Goal: Use online tool/utility: Utilize a website feature to perform a specific function

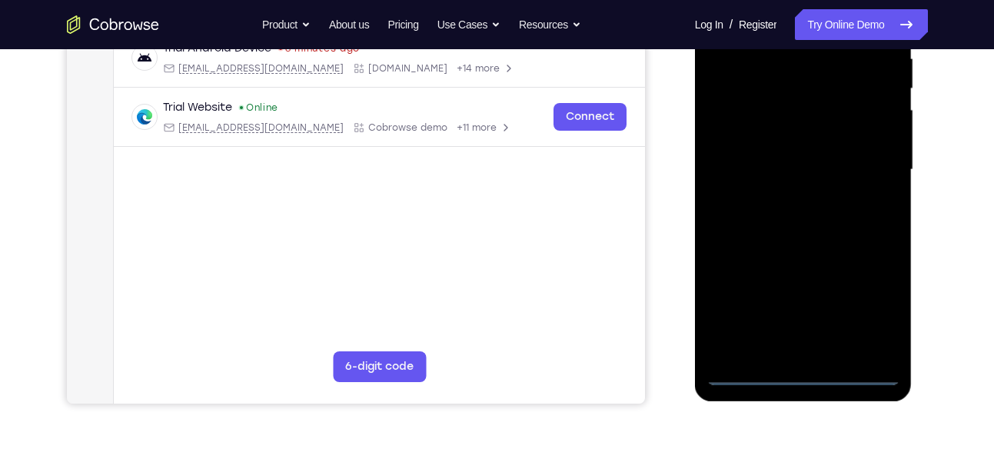
scroll to position [316, 0]
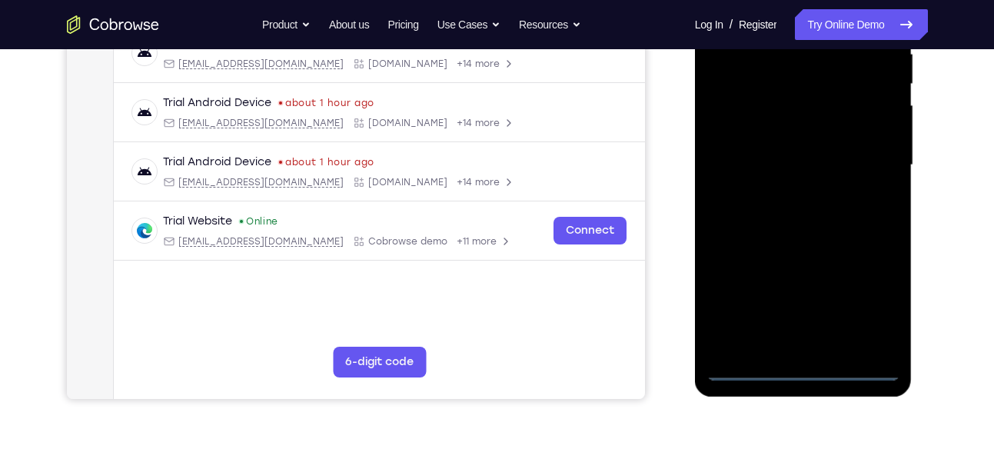
click at [802, 367] on div at bounding box center [803, 165] width 194 height 430
click at [871, 305] on div at bounding box center [803, 165] width 194 height 430
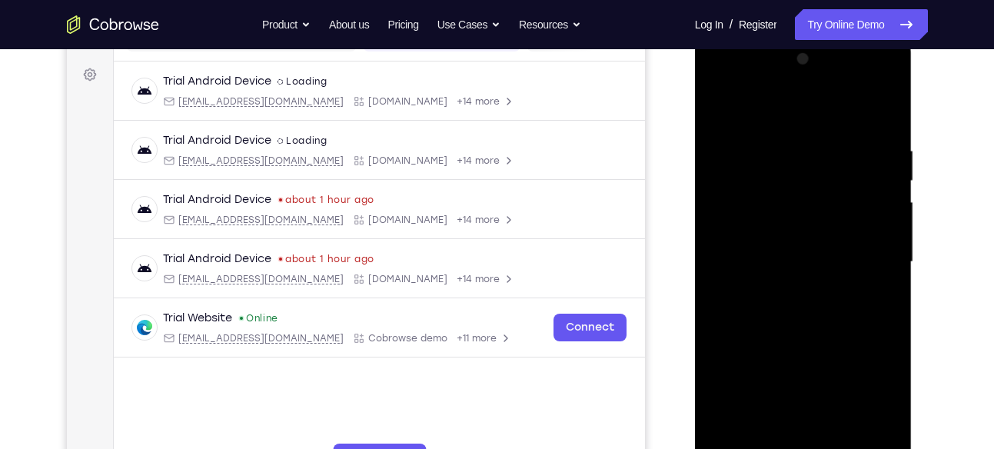
scroll to position [204, 0]
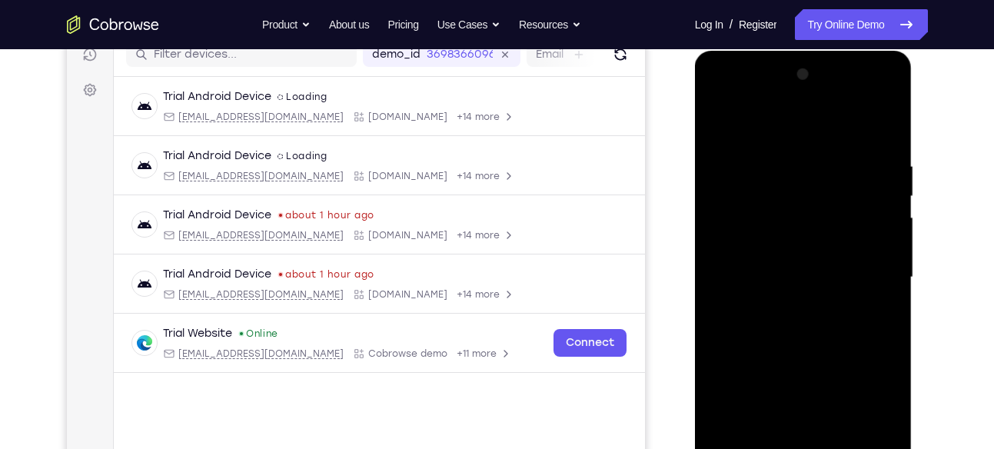
click at [779, 121] on div at bounding box center [803, 277] width 194 height 430
click at [874, 271] on div at bounding box center [803, 277] width 194 height 430
click at [782, 301] on div at bounding box center [803, 277] width 194 height 430
click at [782, 262] on div at bounding box center [803, 277] width 194 height 430
click at [789, 241] on div at bounding box center [803, 277] width 194 height 430
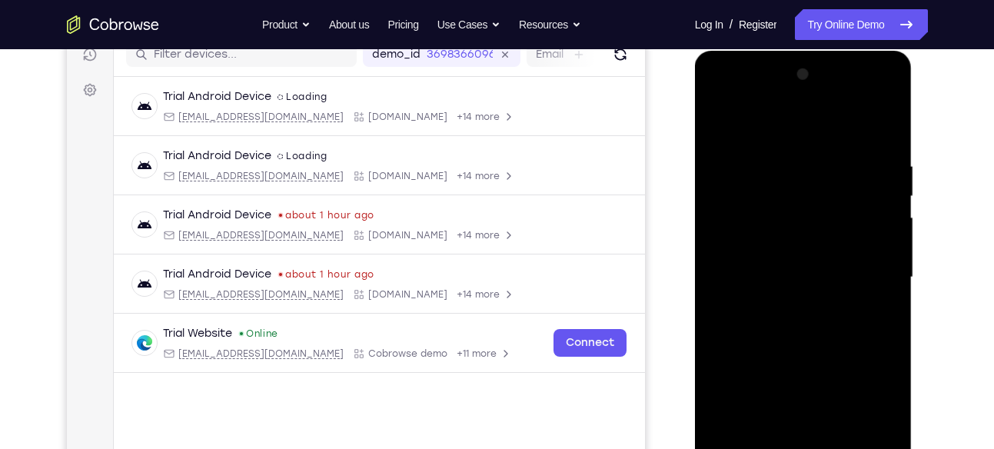
click at [787, 274] on div at bounding box center [803, 277] width 194 height 430
click at [785, 328] on div at bounding box center [803, 277] width 194 height 430
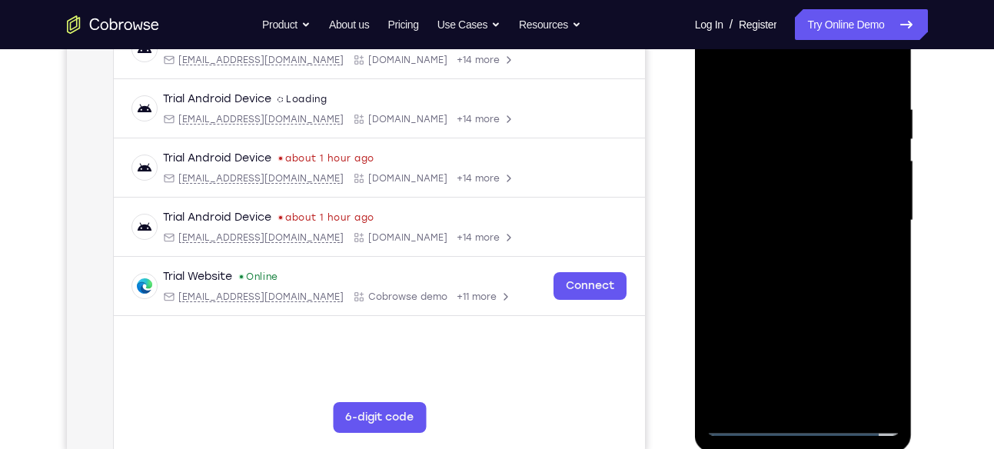
scroll to position [261, 0]
click at [785, 265] on div at bounding box center [803, 220] width 194 height 430
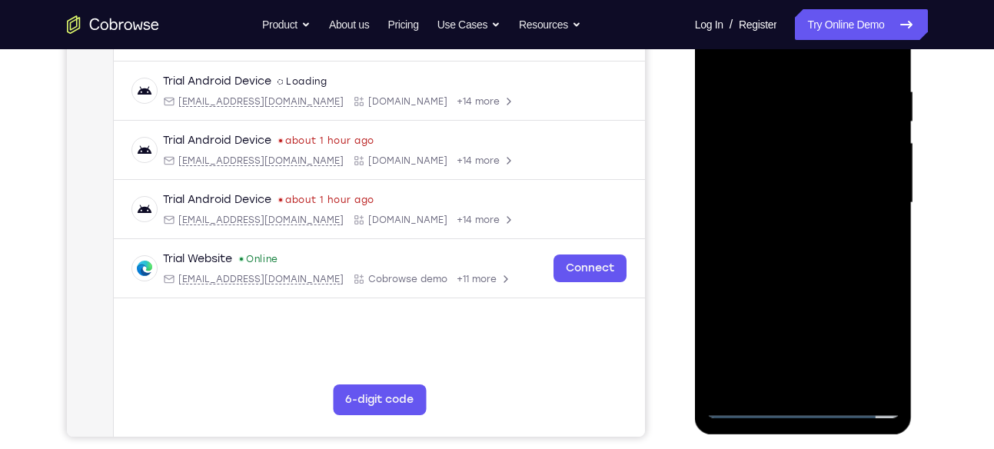
scroll to position [279, 0]
click at [820, 271] on div at bounding box center [803, 202] width 194 height 430
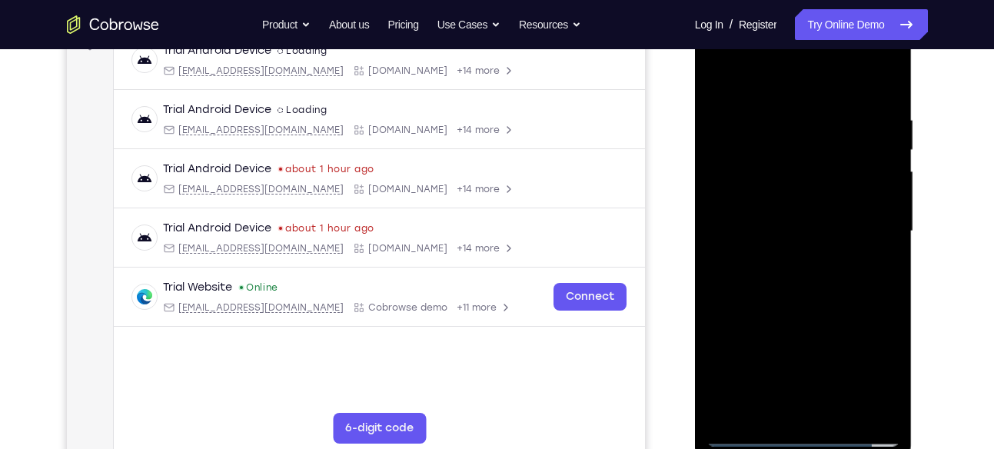
scroll to position [248, 0]
click at [765, 414] on div at bounding box center [803, 233] width 194 height 430
click at [761, 78] on div at bounding box center [803, 233] width 194 height 430
click at [773, 186] on div at bounding box center [803, 233] width 194 height 430
drag, startPoint x: 797, startPoint y: 304, endPoint x: 813, endPoint y: 191, distance: 114.1
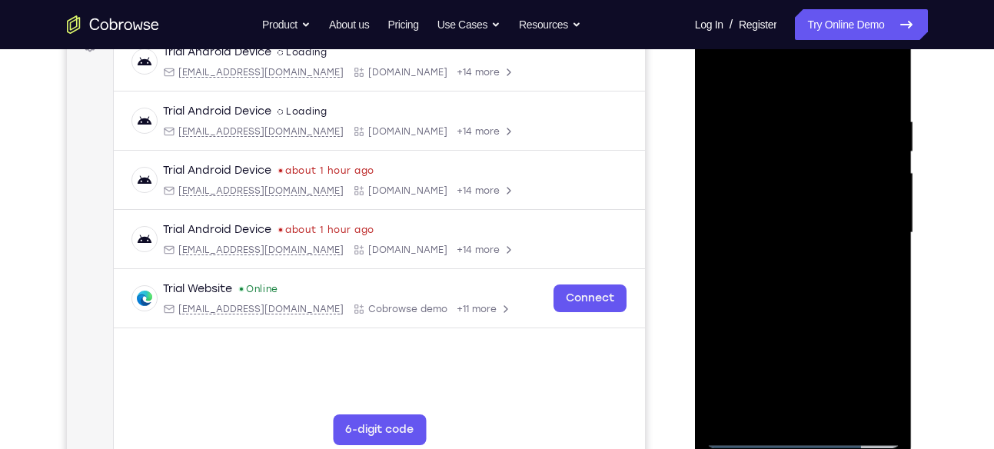
click at [813, 191] on div at bounding box center [803, 233] width 194 height 430
click at [733, 231] on div at bounding box center [803, 233] width 194 height 430
drag, startPoint x: 857, startPoint y: 158, endPoint x: 856, endPoint y: 313, distance: 154.5
click at [856, 313] on div at bounding box center [803, 233] width 194 height 430
drag, startPoint x: 840, startPoint y: 284, endPoint x: 839, endPoint y: 124, distance: 160.7
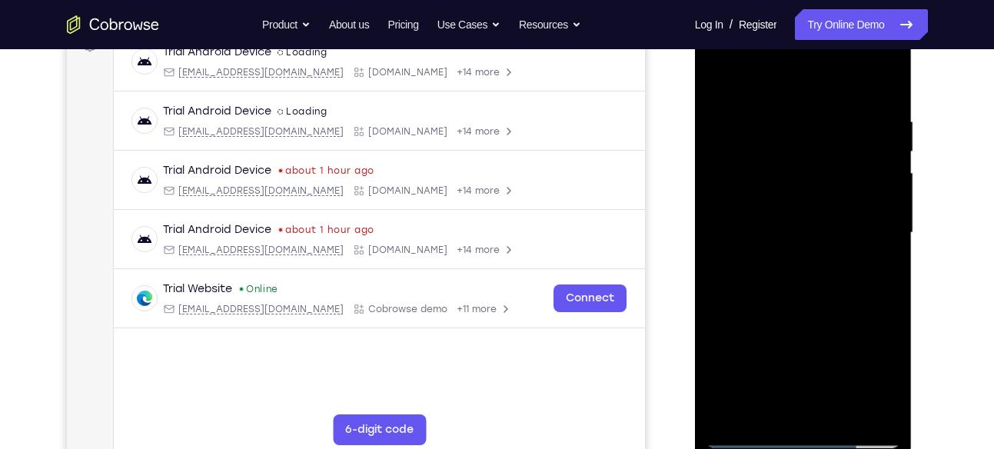
click at [839, 124] on div at bounding box center [803, 233] width 194 height 430
click at [719, 75] on div at bounding box center [803, 233] width 194 height 430
click at [815, 243] on div at bounding box center [803, 233] width 194 height 430
drag, startPoint x: 837, startPoint y: 166, endPoint x: 843, endPoint y: 338, distance: 172.3
click at [843, 338] on div at bounding box center [803, 233] width 194 height 430
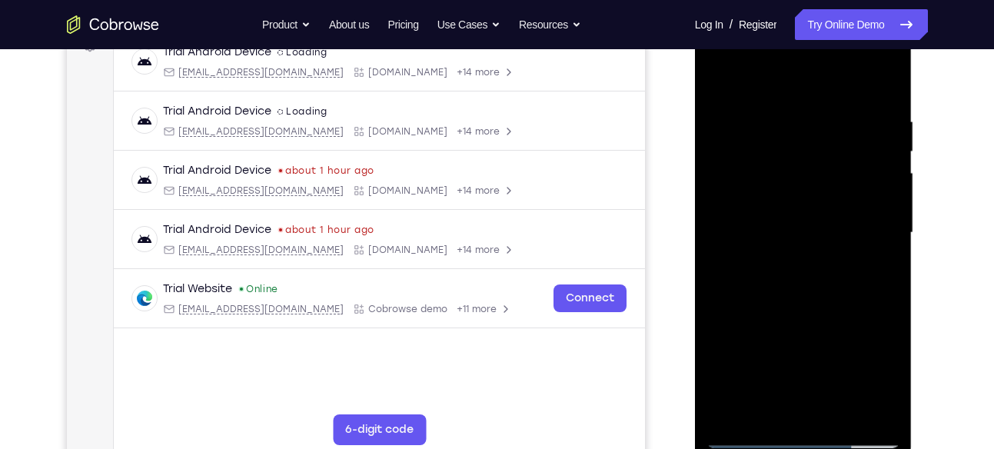
click at [892, 161] on div at bounding box center [803, 233] width 194 height 430
click at [888, 162] on div at bounding box center [803, 233] width 194 height 430
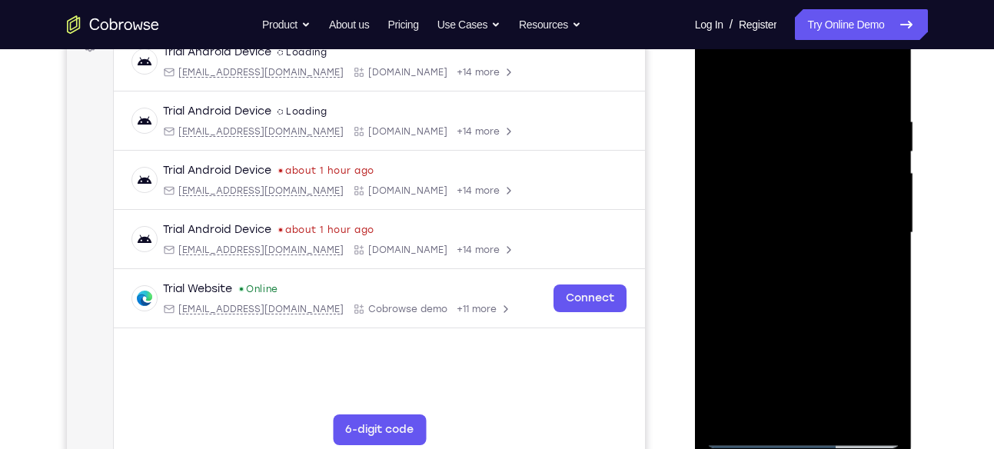
click at [727, 409] on div at bounding box center [803, 233] width 194 height 430
click at [729, 414] on div at bounding box center [803, 233] width 194 height 430
click at [838, 415] on div at bounding box center [803, 233] width 194 height 430
click at [828, 308] on div at bounding box center [803, 233] width 194 height 430
click at [723, 73] on div at bounding box center [803, 233] width 194 height 430
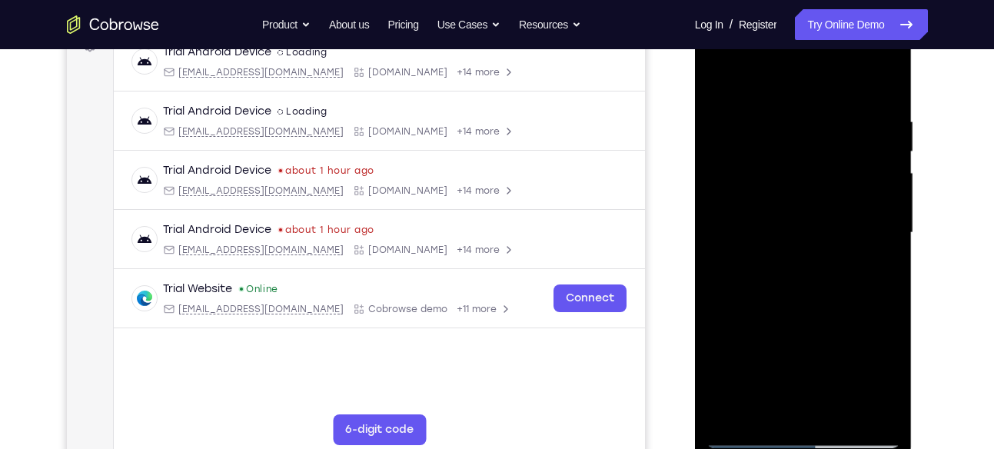
click at [763, 416] on div at bounding box center [803, 233] width 194 height 430
click at [776, 76] on div at bounding box center [803, 233] width 194 height 430
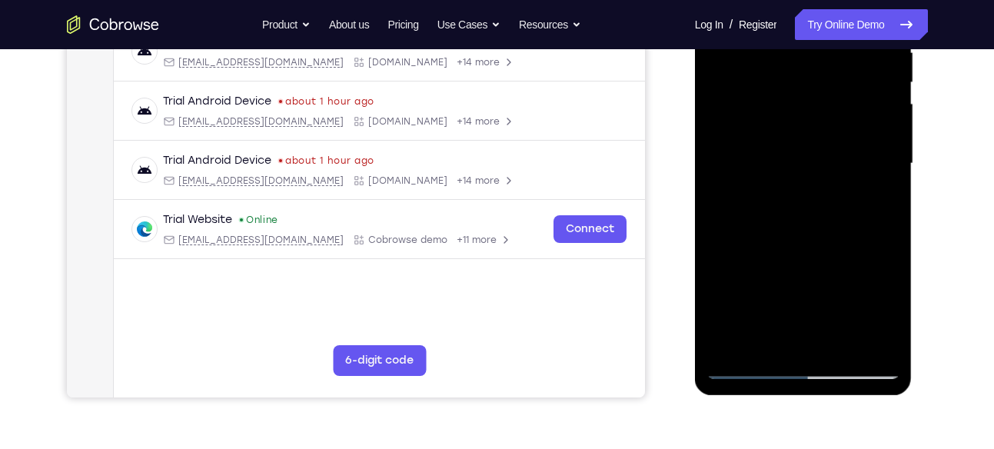
scroll to position [320, 0]
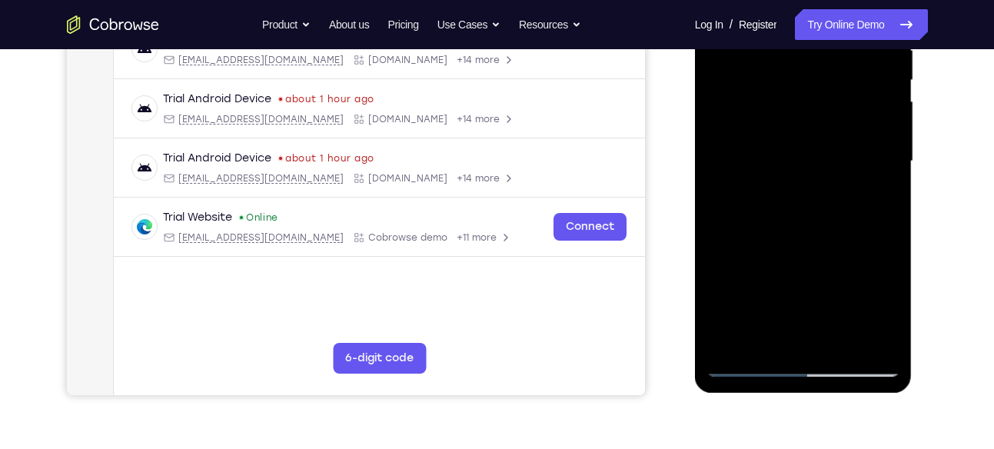
click at [747, 364] on div at bounding box center [803, 161] width 194 height 430
click at [732, 345] on div at bounding box center [803, 161] width 194 height 430
click at [731, 343] on div at bounding box center [803, 161] width 194 height 430
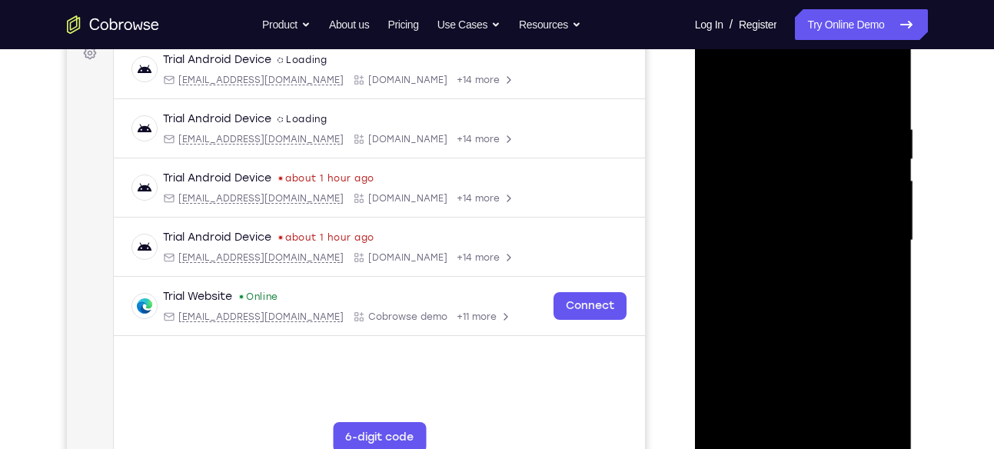
scroll to position [240, 0]
drag, startPoint x: 796, startPoint y: 159, endPoint x: 791, endPoint y: 299, distance: 140.0
click at [791, 299] on div at bounding box center [803, 241] width 194 height 430
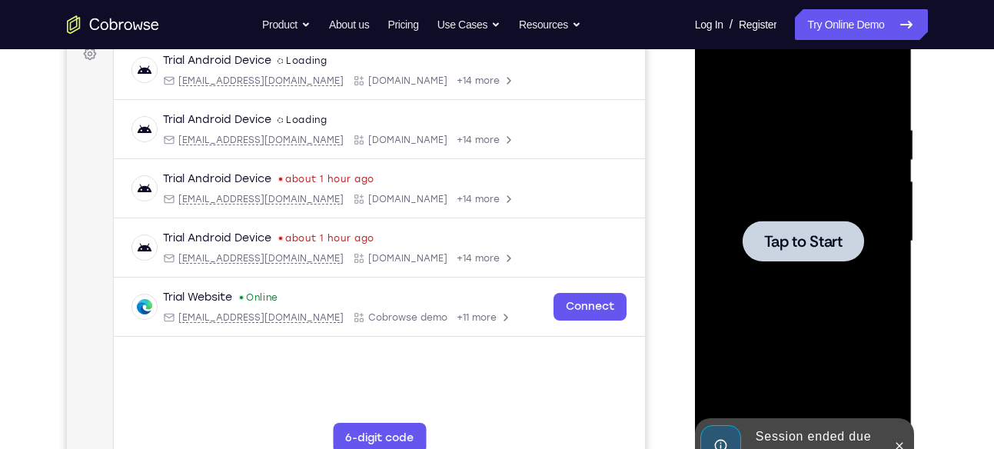
click at [819, 244] on span "Tap to Start" at bounding box center [803, 241] width 78 height 15
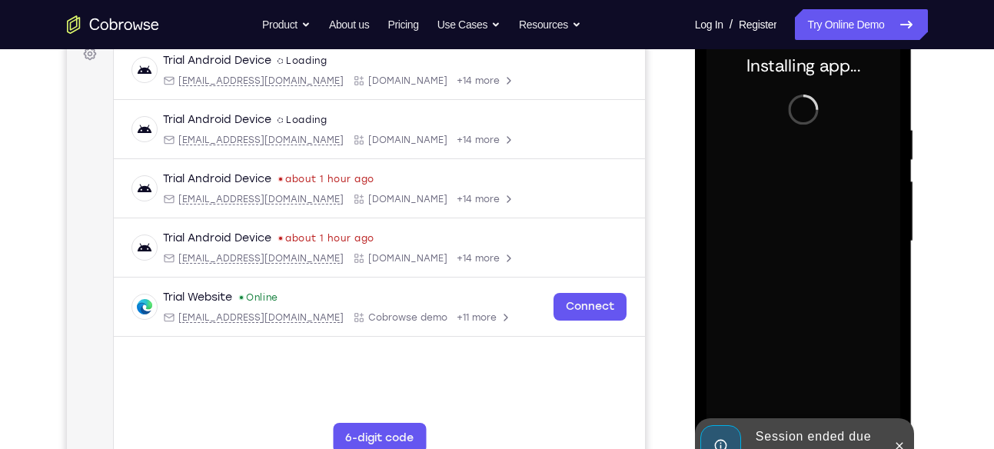
scroll to position [304, 0]
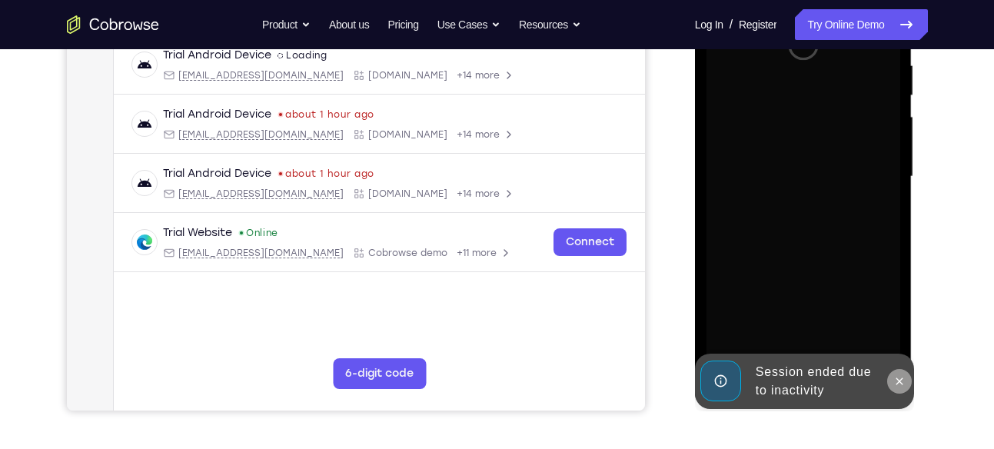
click at [895, 384] on icon at bounding box center [899, 381] width 12 height 12
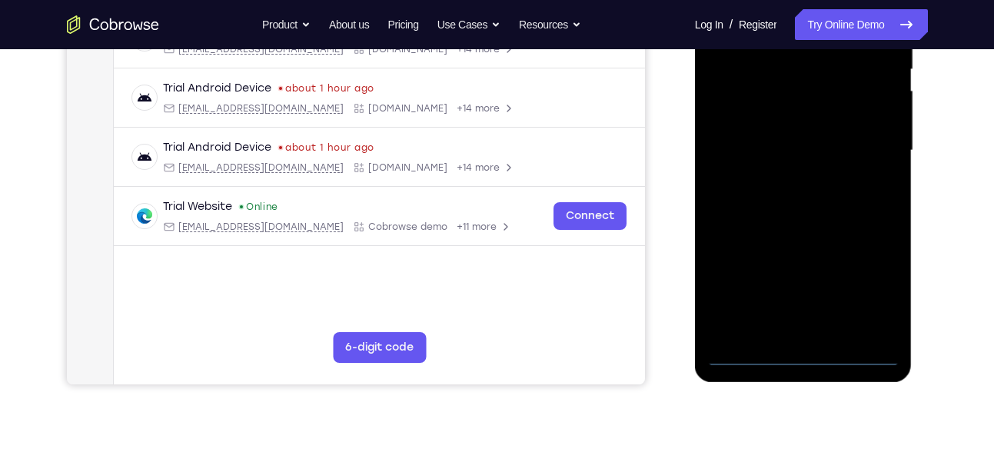
scroll to position [333, 0]
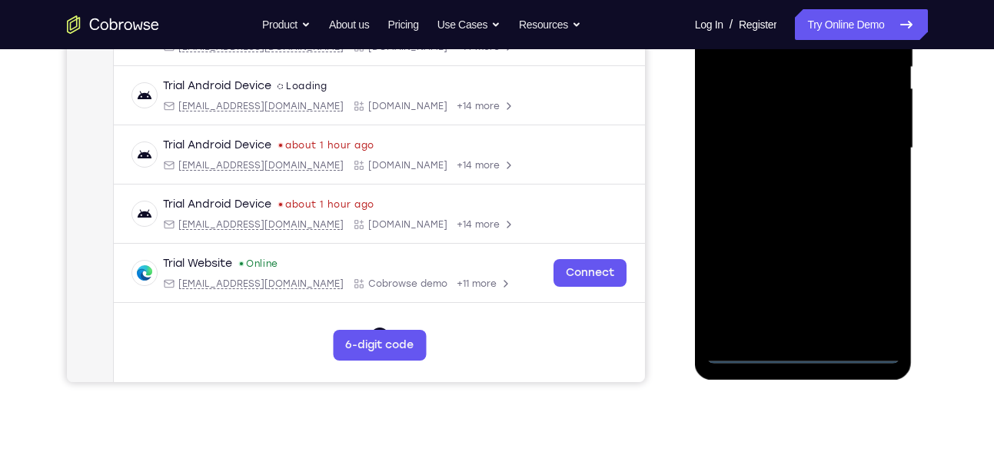
click at [806, 350] on div at bounding box center [803, 148] width 194 height 430
click at [869, 281] on div at bounding box center [803, 148] width 194 height 430
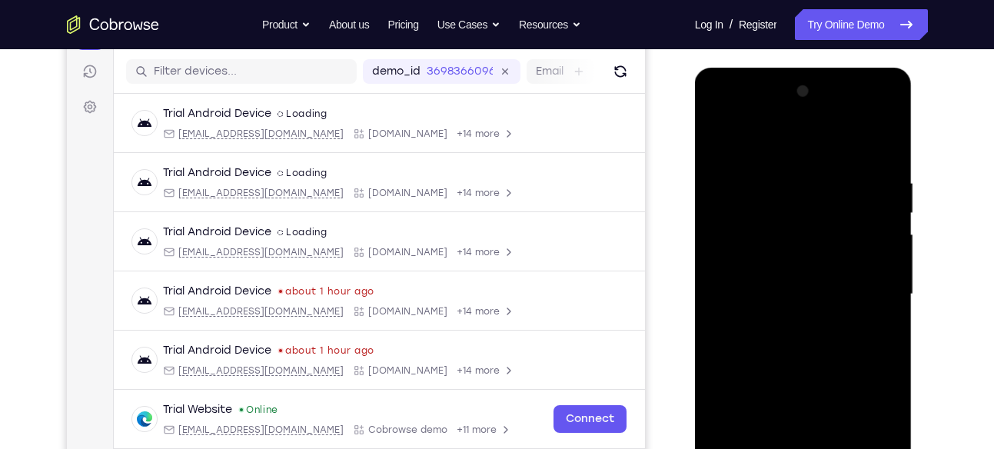
scroll to position [186, 0]
click at [801, 141] on div at bounding box center [803, 295] width 194 height 430
click at [865, 284] on div at bounding box center [803, 295] width 194 height 430
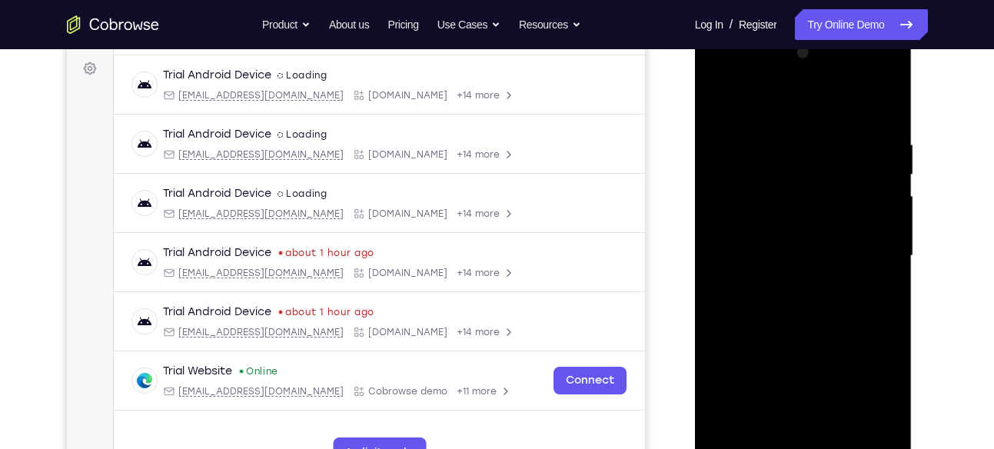
scroll to position [226, 0]
click at [786, 279] on div at bounding box center [803, 255] width 194 height 430
click at [787, 234] on div at bounding box center [803, 255] width 194 height 430
click at [794, 223] on div at bounding box center [803, 255] width 194 height 430
click at [793, 251] on div at bounding box center [803, 255] width 194 height 430
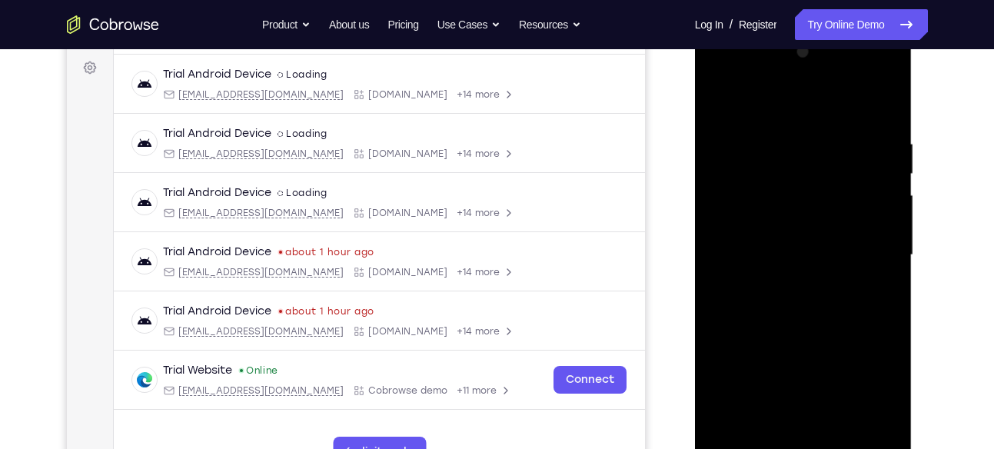
click at [786, 300] on div at bounding box center [803, 255] width 194 height 430
click at [786, 324] on div at bounding box center [803, 255] width 194 height 430
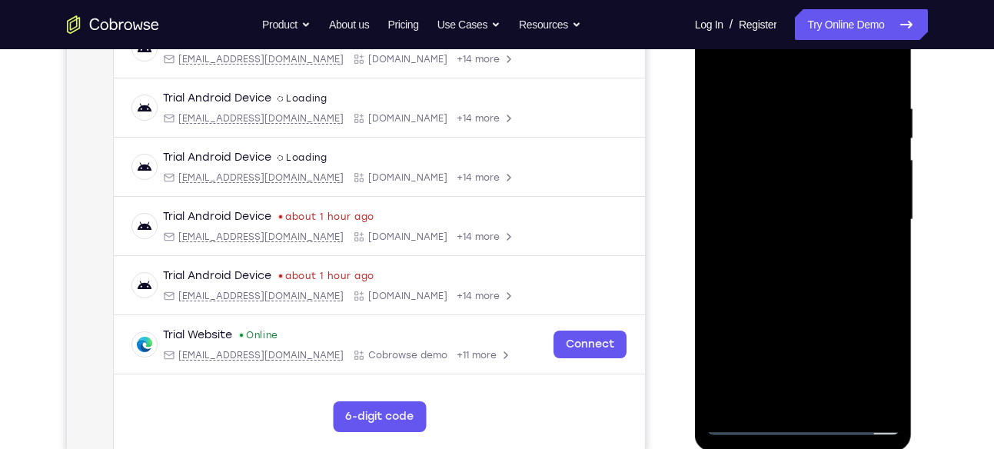
scroll to position [266, 0]
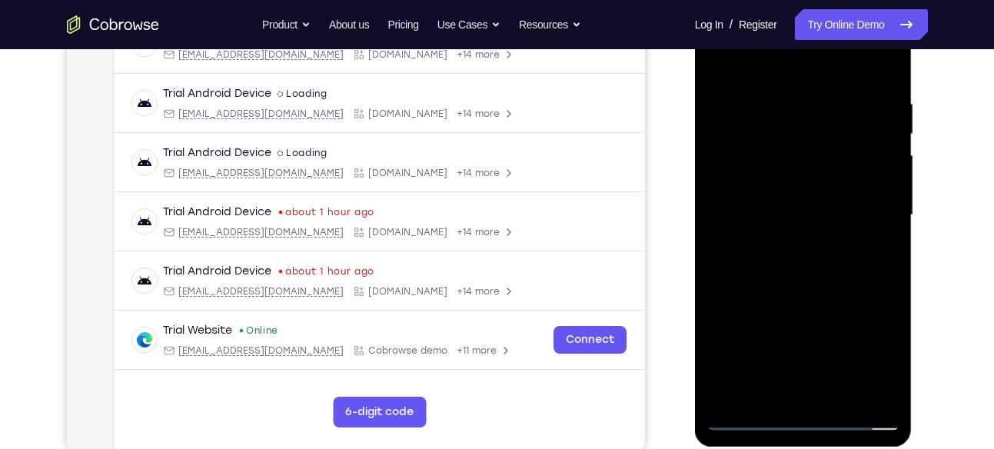
click at [734, 391] on div at bounding box center [803, 215] width 194 height 430
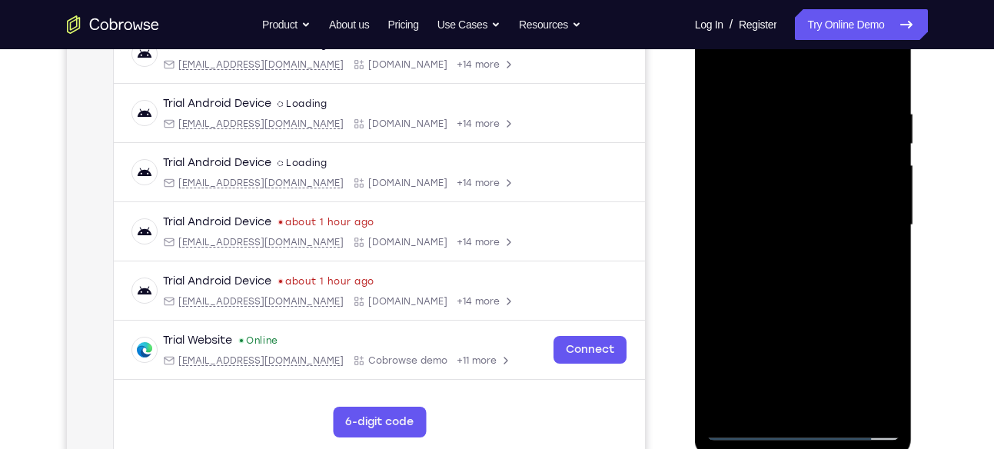
scroll to position [281, 0]
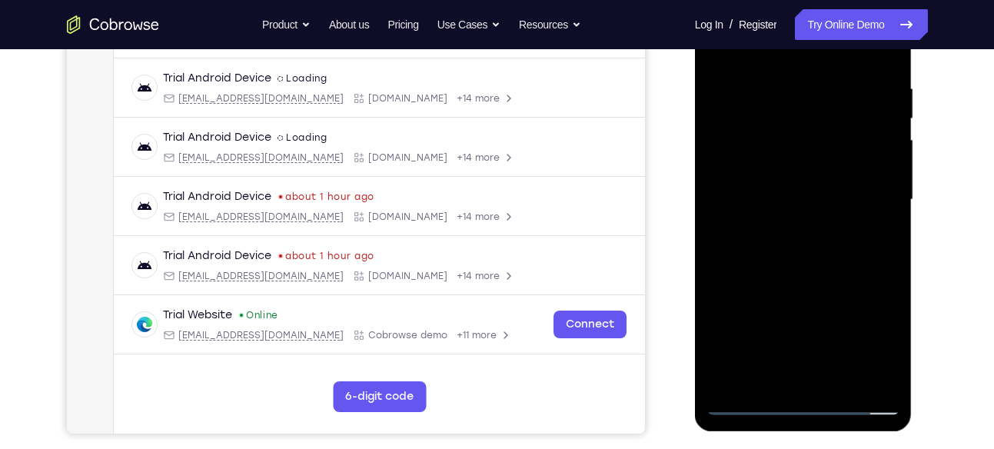
click at [766, 381] on div at bounding box center [803, 200] width 194 height 430
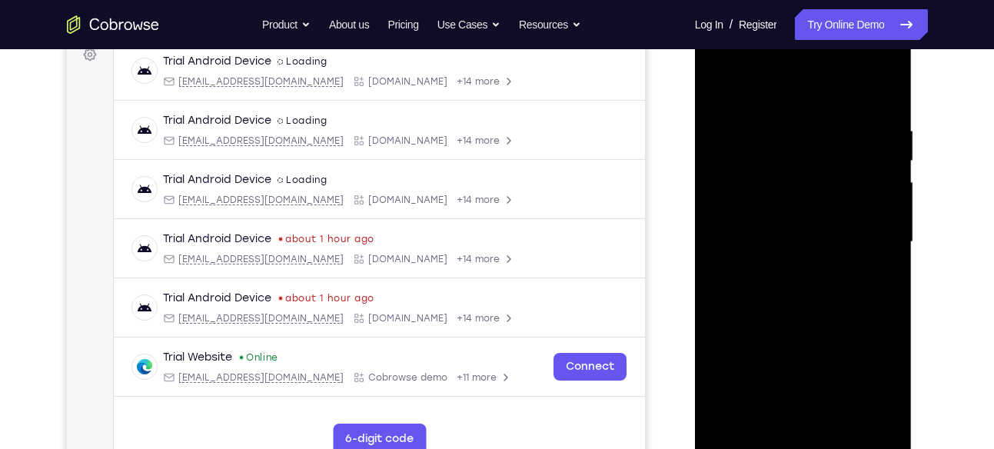
scroll to position [238, 0]
click at [780, 85] on div at bounding box center [803, 243] width 194 height 430
drag, startPoint x: 785, startPoint y: 211, endPoint x: 785, endPoint y: 135, distance: 76.9
click at [785, 135] on div at bounding box center [803, 243] width 194 height 430
click at [783, 200] on div at bounding box center [803, 243] width 194 height 430
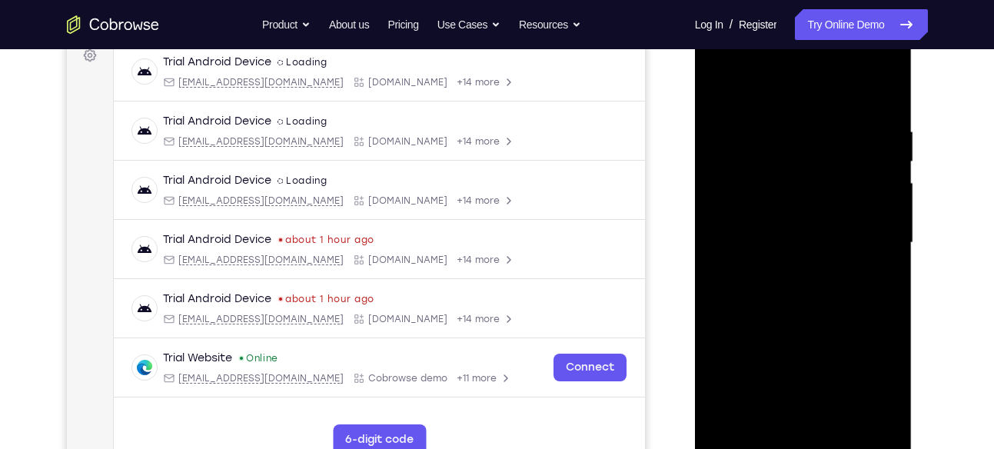
drag, startPoint x: 766, startPoint y: 313, endPoint x: 773, endPoint y: 166, distance: 147.0
click at [773, 166] on div at bounding box center [803, 243] width 194 height 430
click at [746, 263] on div at bounding box center [803, 243] width 194 height 430
click at [738, 311] on div at bounding box center [803, 243] width 194 height 430
drag, startPoint x: 812, startPoint y: 204, endPoint x: 799, endPoint y: 326, distance: 122.1
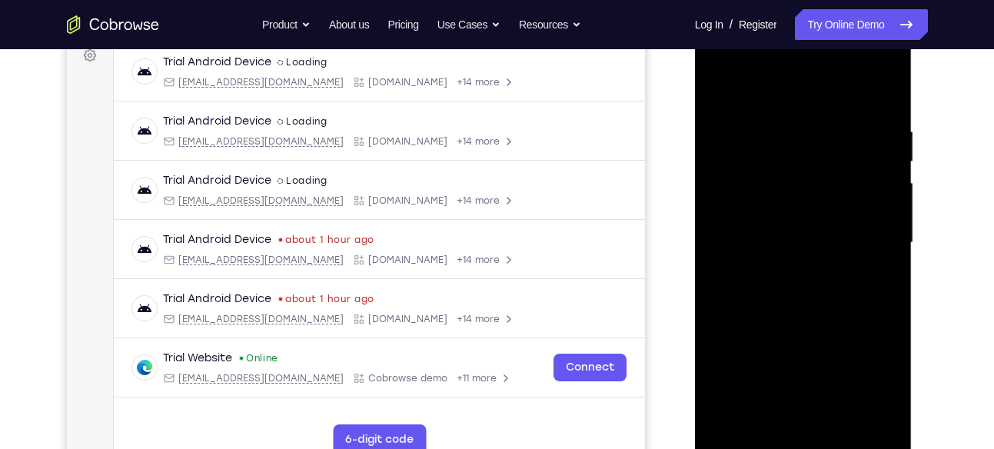
click at [799, 326] on div at bounding box center [803, 243] width 194 height 430
drag, startPoint x: 802, startPoint y: 241, endPoint x: 806, endPoint y: 165, distance: 76.2
click at [806, 165] on div at bounding box center [803, 243] width 194 height 430
click at [779, 367] on div at bounding box center [803, 243] width 194 height 430
click at [766, 417] on div at bounding box center [803, 243] width 194 height 430
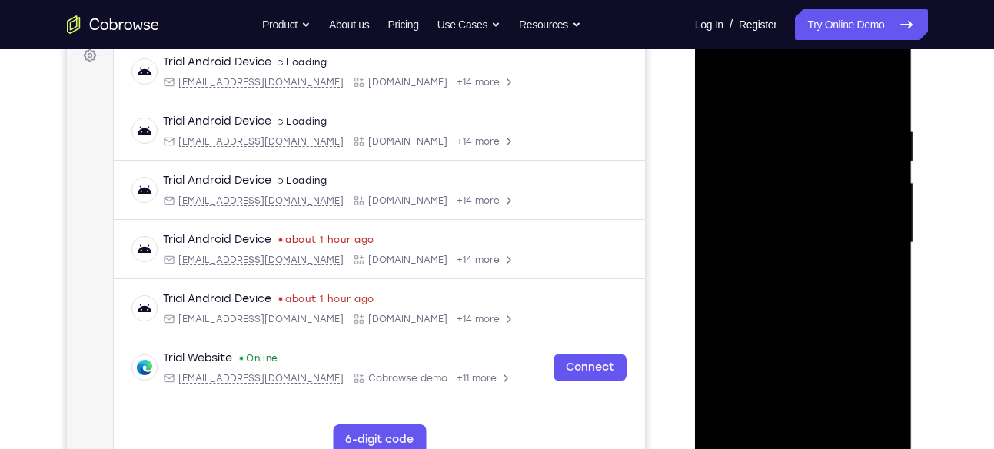
click at [765, 300] on div at bounding box center [803, 243] width 194 height 430
click at [818, 242] on div at bounding box center [803, 243] width 194 height 430
click at [799, 242] on div at bounding box center [803, 243] width 194 height 430
click at [821, 176] on div at bounding box center [803, 243] width 194 height 430
click at [721, 82] on div at bounding box center [803, 243] width 194 height 430
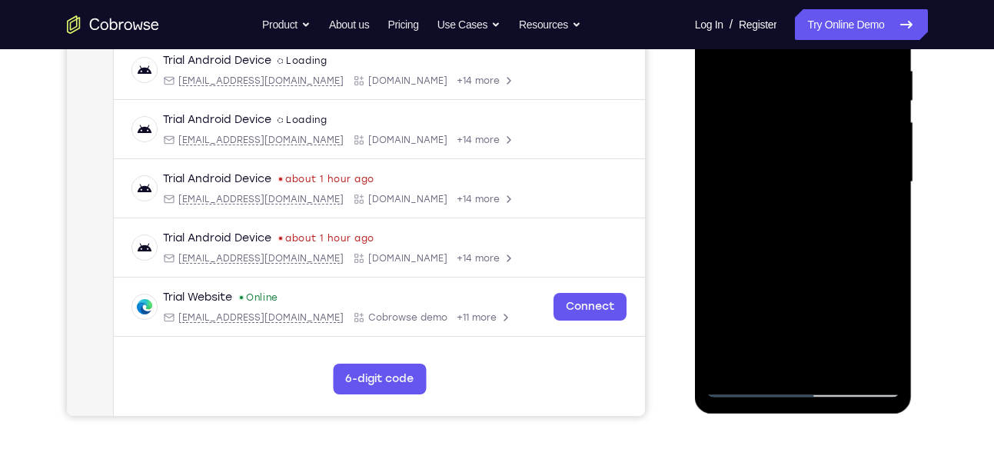
scroll to position [300, 0]
click at [751, 304] on div at bounding box center [803, 181] width 194 height 430
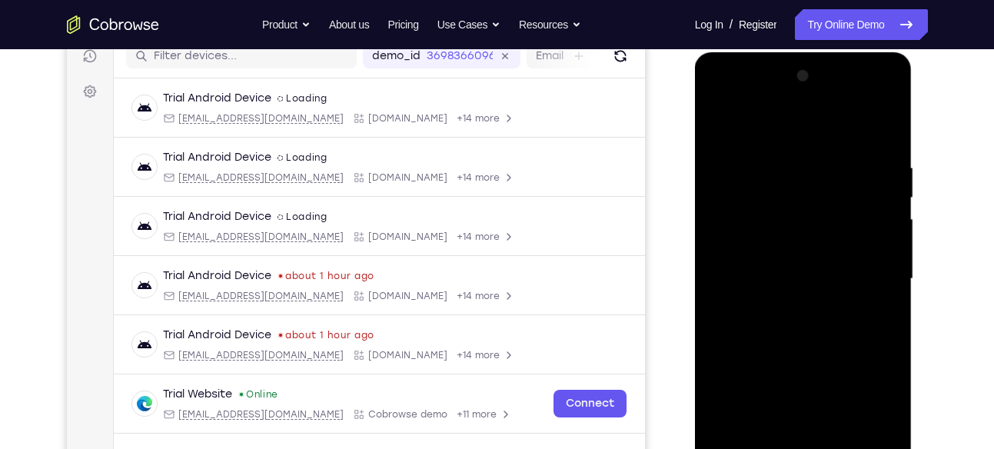
scroll to position [201, 0]
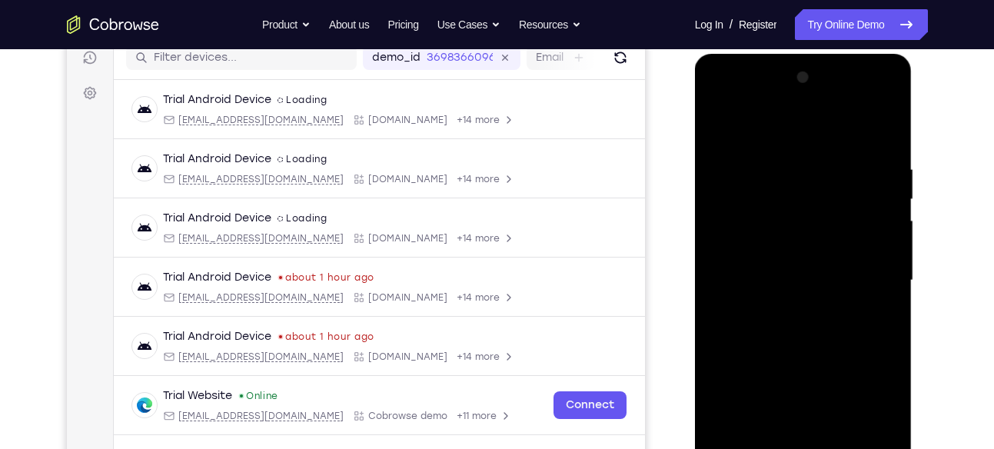
drag, startPoint x: 808, startPoint y: 182, endPoint x: 793, endPoint y: 344, distance: 162.1
click at [793, 344] on div at bounding box center [803, 280] width 194 height 430
drag, startPoint x: 789, startPoint y: 309, endPoint x: 799, endPoint y: 184, distance: 125.0
click at [799, 184] on div at bounding box center [803, 280] width 194 height 430
drag, startPoint x: 789, startPoint y: 296, endPoint x: 817, endPoint y: 183, distance: 116.3
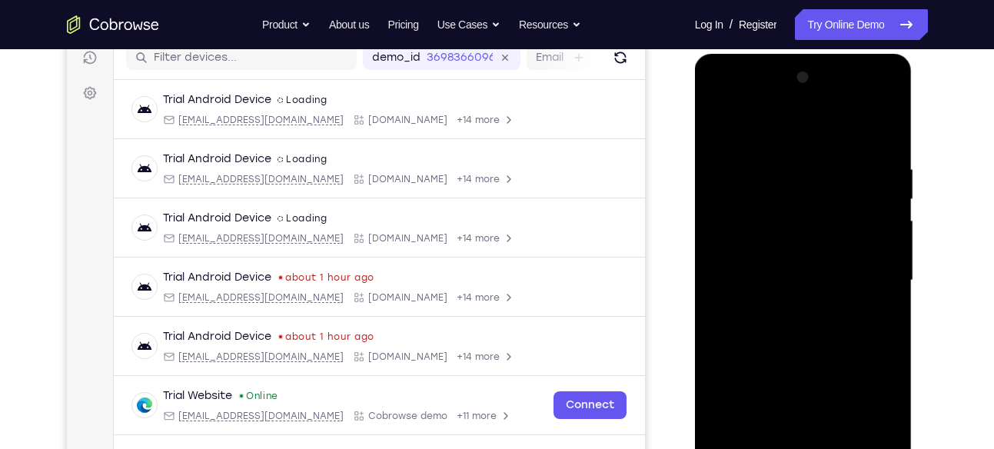
click at [817, 183] on div at bounding box center [803, 280] width 194 height 430
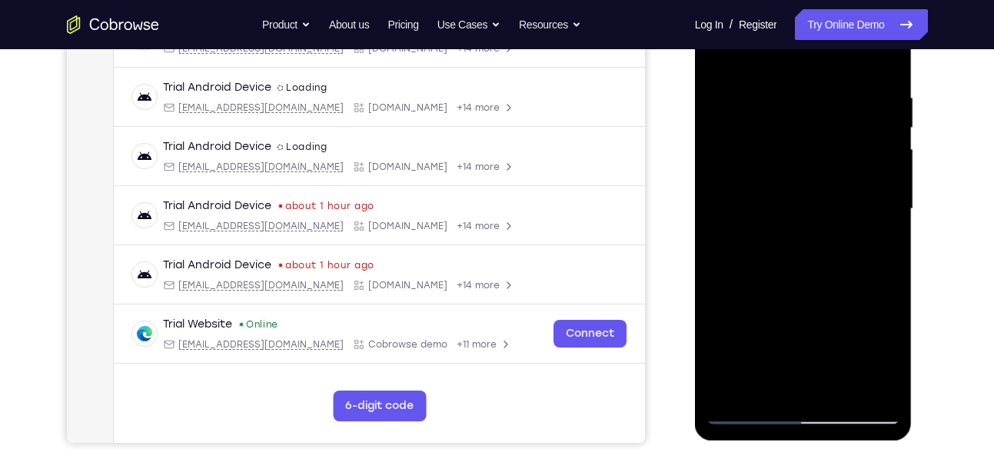
drag, startPoint x: 819, startPoint y: 267, endPoint x: 810, endPoint y: 163, distance: 104.9
click at [810, 163] on div at bounding box center [803, 209] width 194 height 430
drag, startPoint x: 808, startPoint y: 277, endPoint x: 824, endPoint y: 189, distance: 89.9
click at [824, 189] on div at bounding box center [803, 209] width 194 height 430
drag, startPoint x: 806, startPoint y: 287, endPoint x: 811, endPoint y: 171, distance: 116.2
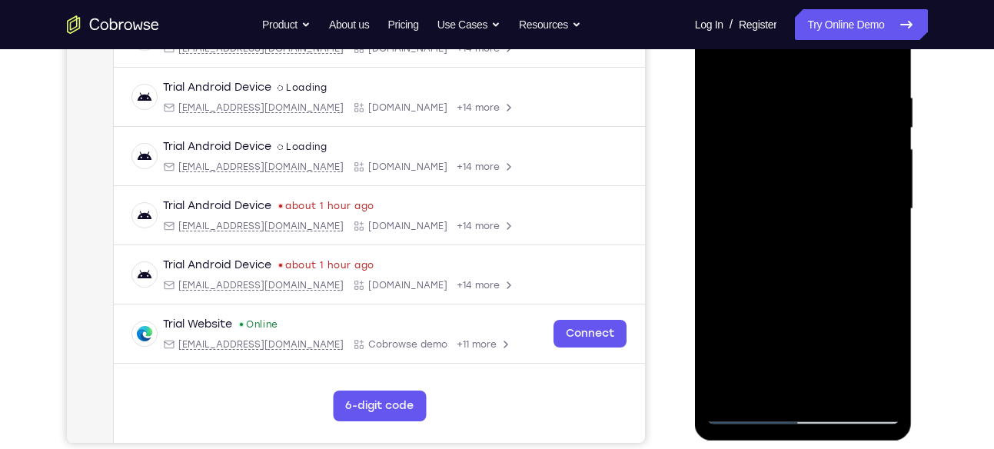
click at [811, 171] on div at bounding box center [803, 209] width 194 height 430
drag, startPoint x: 800, startPoint y: 269, endPoint x: 802, endPoint y: 169, distance: 99.9
click at [802, 169] on div at bounding box center [803, 209] width 194 height 430
drag, startPoint x: 796, startPoint y: 275, endPoint x: 801, endPoint y: 156, distance: 119.3
click at [801, 156] on div at bounding box center [803, 209] width 194 height 430
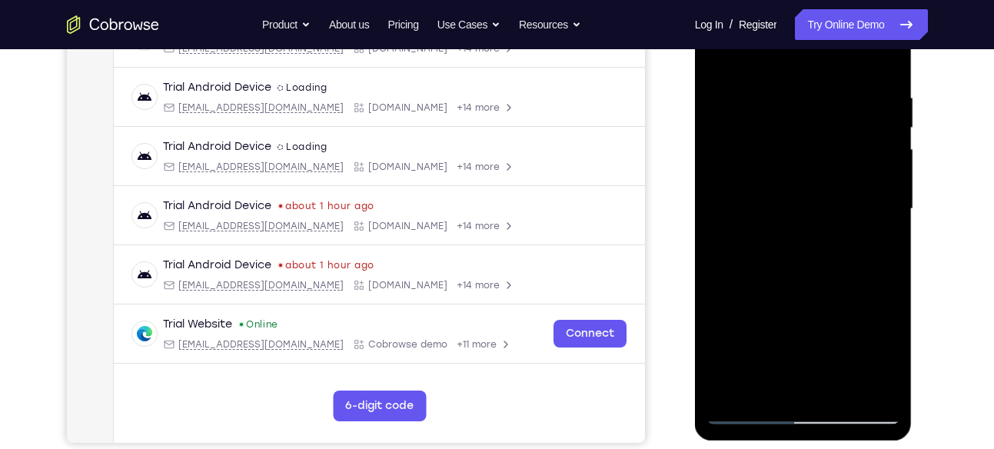
drag, startPoint x: 796, startPoint y: 269, endPoint x: 797, endPoint y: 153, distance: 116.1
click at [797, 153] on div at bounding box center [803, 209] width 194 height 430
drag, startPoint x: 798, startPoint y: 281, endPoint x: 804, endPoint y: 126, distance: 155.4
click at [804, 126] on div at bounding box center [803, 209] width 194 height 430
drag, startPoint x: 802, startPoint y: 273, endPoint x: 806, endPoint y: 131, distance: 141.5
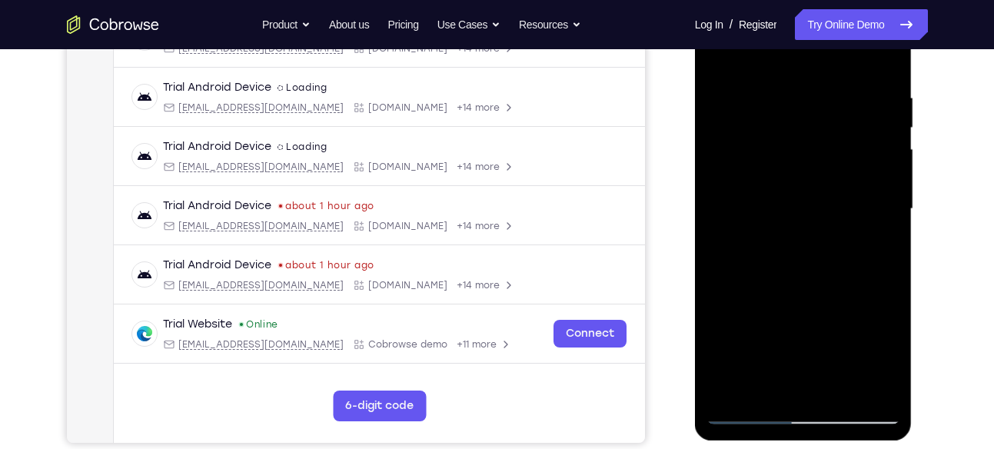
click at [806, 131] on div at bounding box center [803, 209] width 194 height 430
drag, startPoint x: 806, startPoint y: 272, endPoint x: 812, endPoint y: 109, distance: 163.1
click at [812, 109] on div at bounding box center [803, 209] width 194 height 430
drag, startPoint x: 795, startPoint y: 267, endPoint x: 808, endPoint y: 119, distance: 148.2
click at [808, 119] on div at bounding box center [803, 209] width 194 height 430
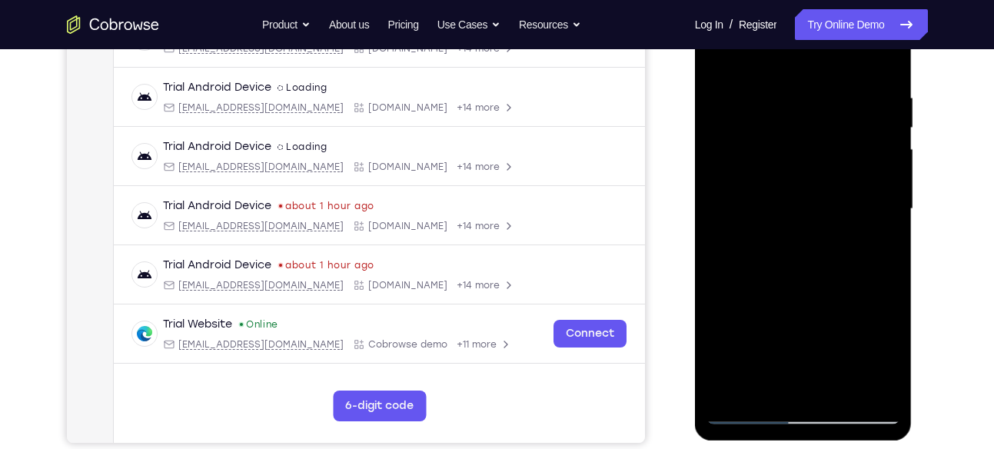
drag, startPoint x: 806, startPoint y: 291, endPoint x: 814, endPoint y: 143, distance: 147.8
click at [814, 143] on div at bounding box center [803, 209] width 194 height 430
drag, startPoint x: 805, startPoint y: 266, endPoint x: 804, endPoint y: 138, distance: 128.4
click at [804, 138] on div at bounding box center [803, 209] width 194 height 430
drag, startPoint x: 802, startPoint y: 279, endPoint x: 806, endPoint y: 121, distance: 157.6
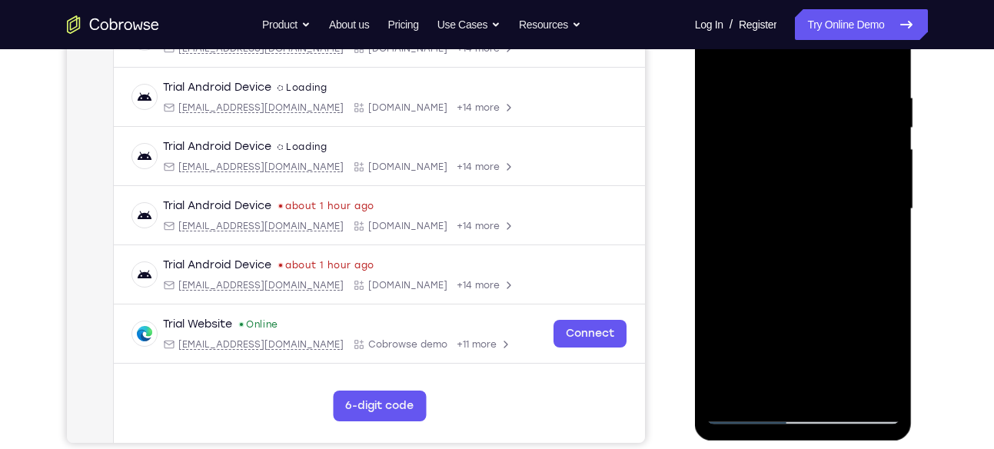
click at [806, 121] on div at bounding box center [803, 209] width 194 height 430
drag, startPoint x: 807, startPoint y: 259, endPoint x: 810, endPoint y: 118, distance: 141.5
click at [810, 118] on div at bounding box center [803, 209] width 194 height 430
drag, startPoint x: 810, startPoint y: 270, endPoint x: 819, endPoint y: 120, distance: 150.1
click at [819, 120] on div at bounding box center [803, 209] width 194 height 430
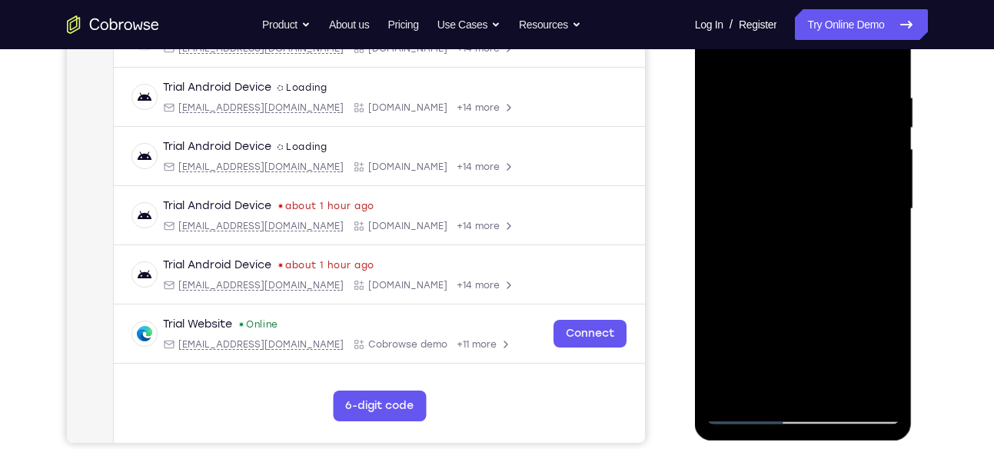
drag, startPoint x: 816, startPoint y: 230, endPoint x: 820, endPoint y: 78, distance: 151.5
click at [820, 78] on div at bounding box center [803, 209] width 194 height 430
drag, startPoint x: 800, startPoint y: 264, endPoint x: 822, endPoint y: 96, distance: 169.0
click at [822, 96] on div at bounding box center [803, 209] width 194 height 430
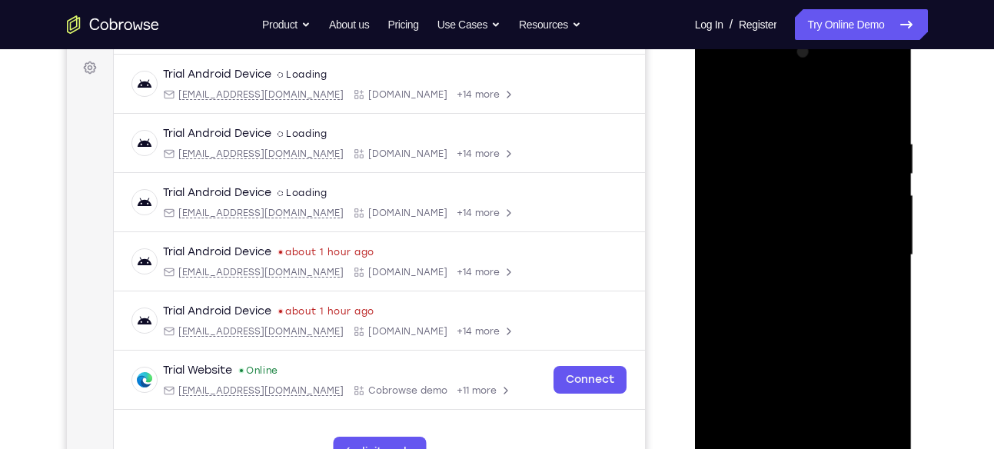
scroll to position [221, 0]
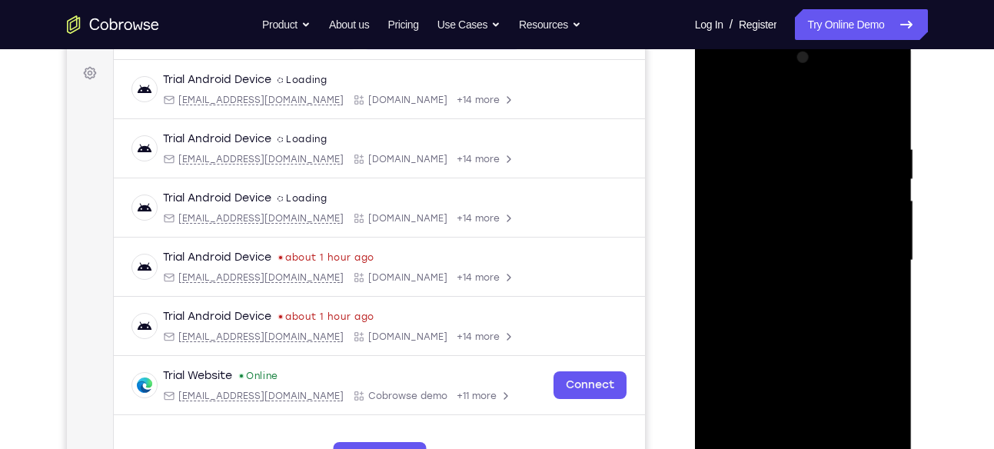
click at [719, 103] on div at bounding box center [803, 260] width 194 height 430
click at [739, 327] on div at bounding box center [803, 260] width 194 height 430
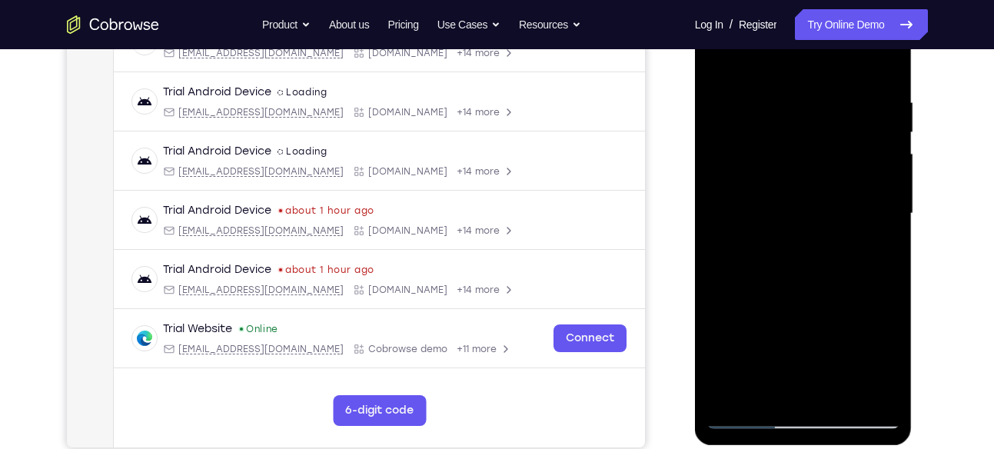
scroll to position [277, 0]
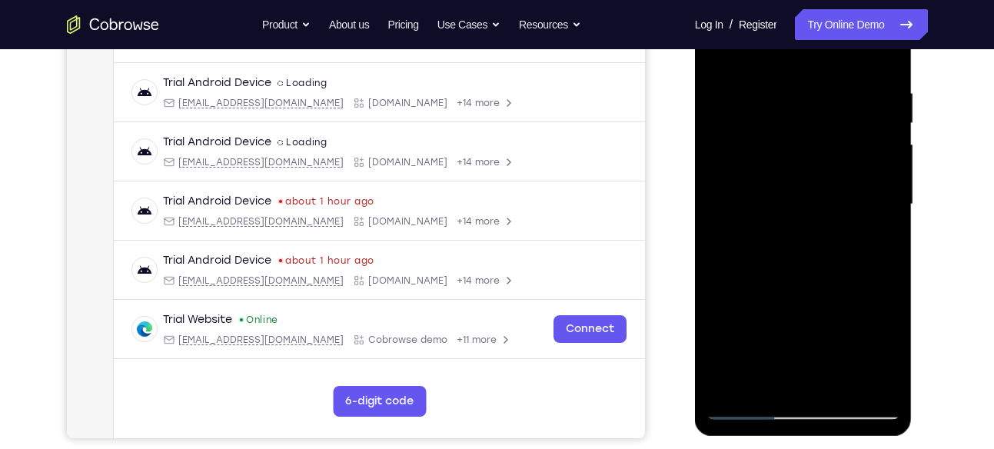
click at [765, 333] on div at bounding box center [803, 204] width 194 height 430
click at [762, 380] on div at bounding box center [803, 204] width 194 height 430
click at [739, 294] on div at bounding box center [803, 204] width 194 height 430
click at [881, 184] on div at bounding box center [803, 204] width 194 height 430
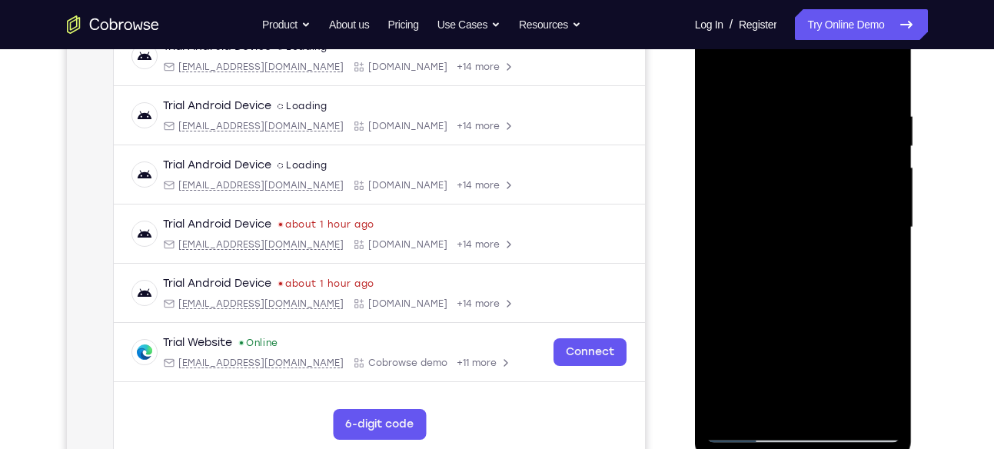
scroll to position [251, 0]
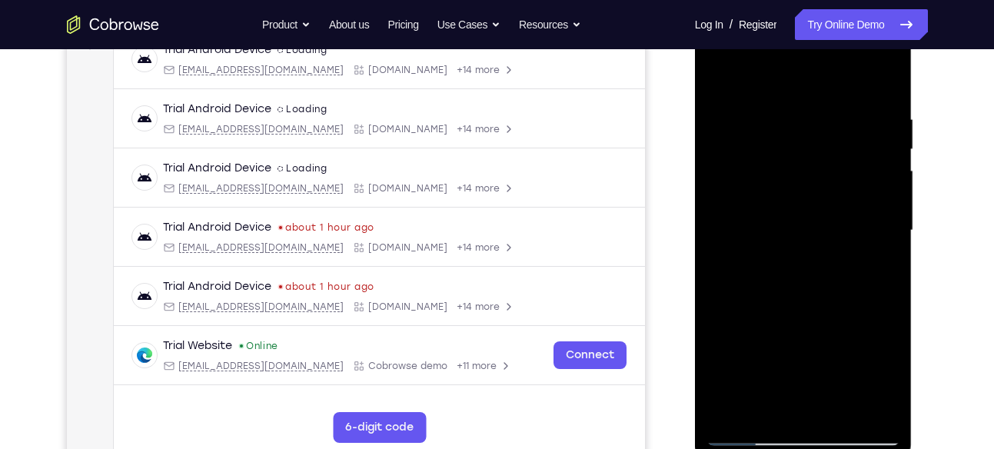
click at [719, 73] on div at bounding box center [803, 230] width 194 height 430
click at [720, 337] on div at bounding box center [803, 230] width 194 height 430
drag, startPoint x: 764, startPoint y: 277, endPoint x: 764, endPoint y: 151, distance: 126.1
click at [764, 151] on div at bounding box center [803, 230] width 194 height 430
click at [718, 67] on div at bounding box center [803, 230] width 194 height 430
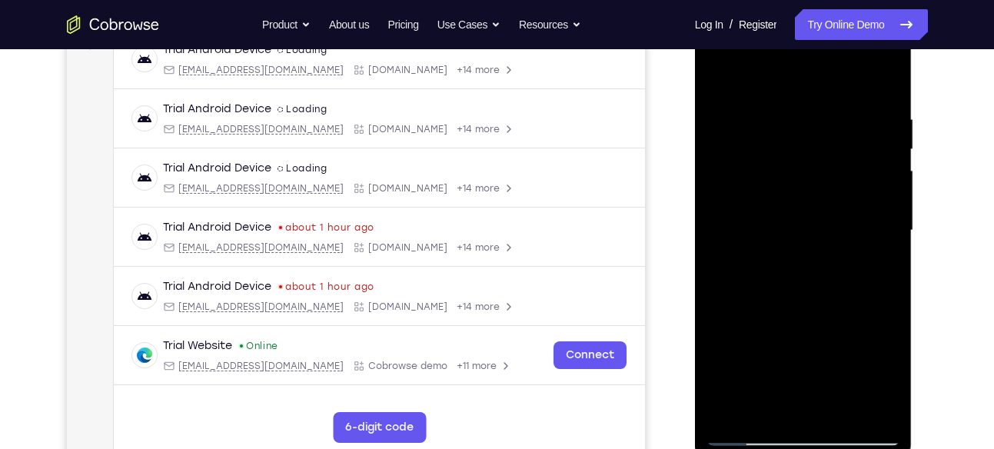
click at [719, 73] on div at bounding box center [803, 230] width 194 height 430
drag, startPoint x: 804, startPoint y: 303, endPoint x: 804, endPoint y: 214, distance: 89.2
click at [804, 214] on div at bounding box center [803, 230] width 194 height 430
click at [795, 279] on div at bounding box center [803, 230] width 194 height 430
click at [740, 296] on div at bounding box center [803, 230] width 194 height 430
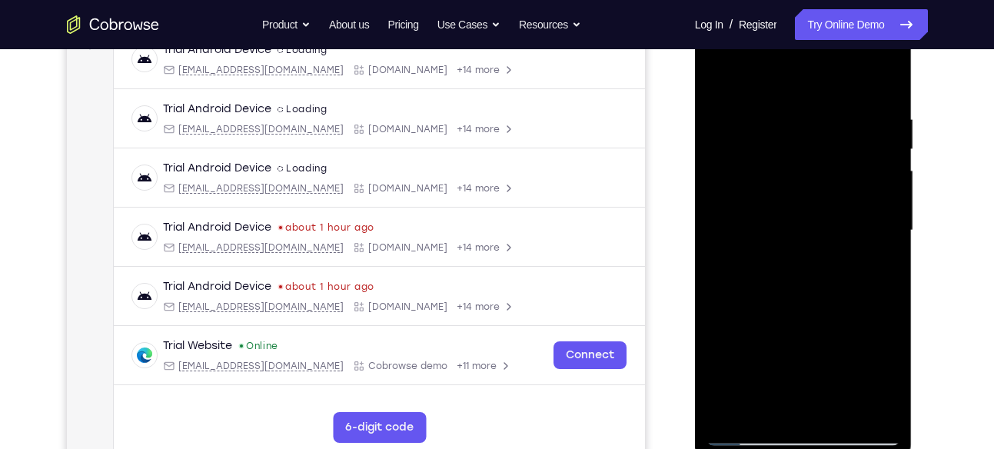
drag, startPoint x: 810, startPoint y: 161, endPoint x: 806, endPoint y: 253, distance: 91.6
click at [806, 253] on div at bounding box center [803, 230] width 194 height 430
click at [719, 73] on div at bounding box center [803, 230] width 194 height 430
drag, startPoint x: 729, startPoint y: 293, endPoint x: 731, endPoint y: 237, distance: 56.1
click at [731, 237] on div at bounding box center [803, 230] width 194 height 430
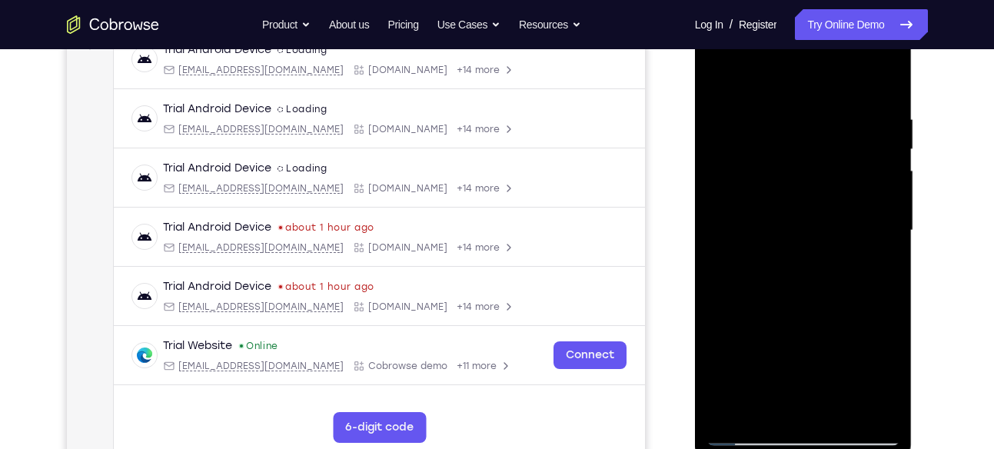
click at [720, 328] on div at bounding box center [803, 230] width 194 height 430
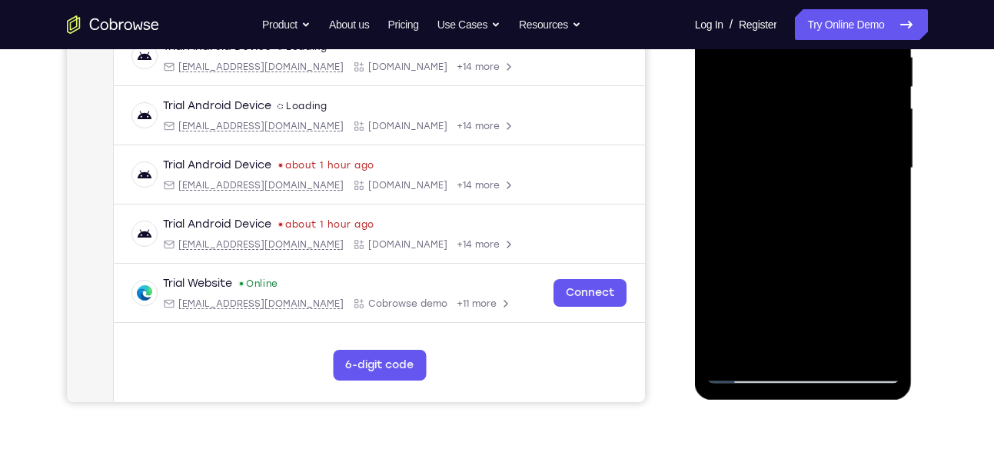
scroll to position [315, 0]
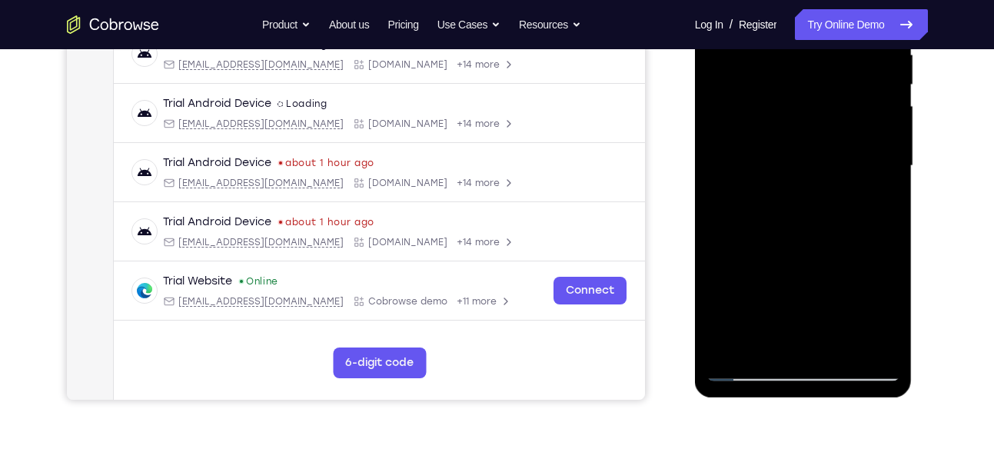
click at [731, 345] on div at bounding box center [803, 166] width 194 height 430
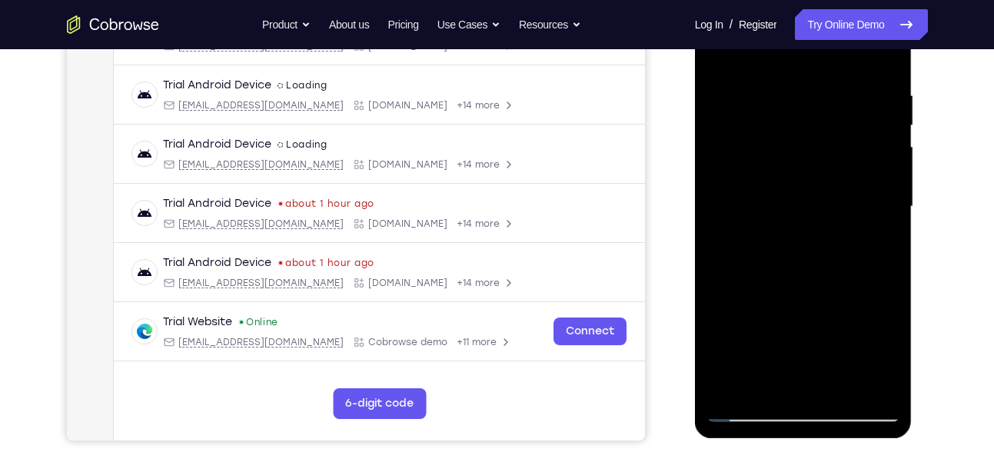
scroll to position [274, 0]
drag, startPoint x: 808, startPoint y: 129, endPoint x: 785, endPoint y: 282, distance: 154.7
click at [785, 282] on div at bounding box center [803, 207] width 194 height 430
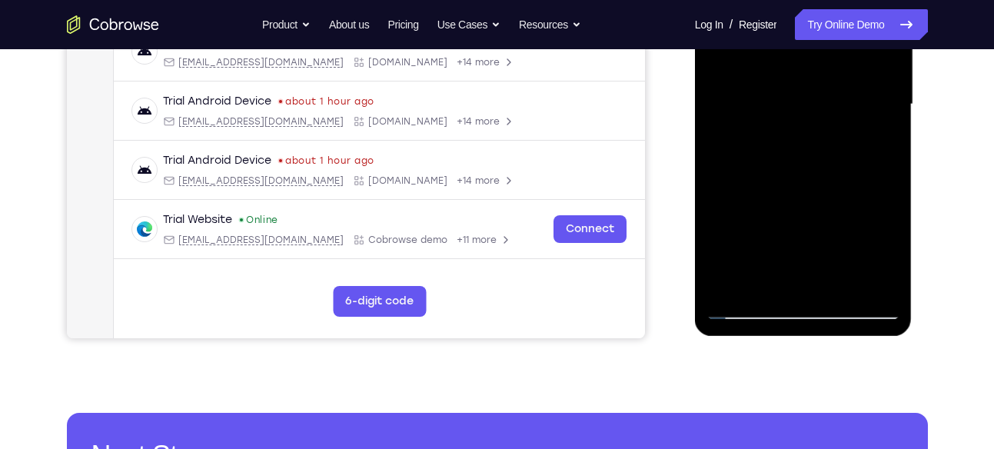
scroll to position [377, 0]
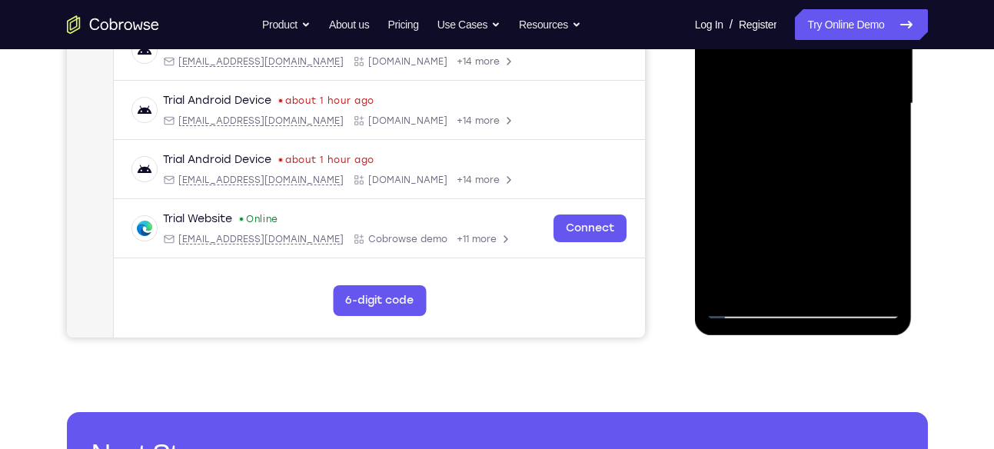
click at [734, 283] on div at bounding box center [803, 104] width 194 height 430
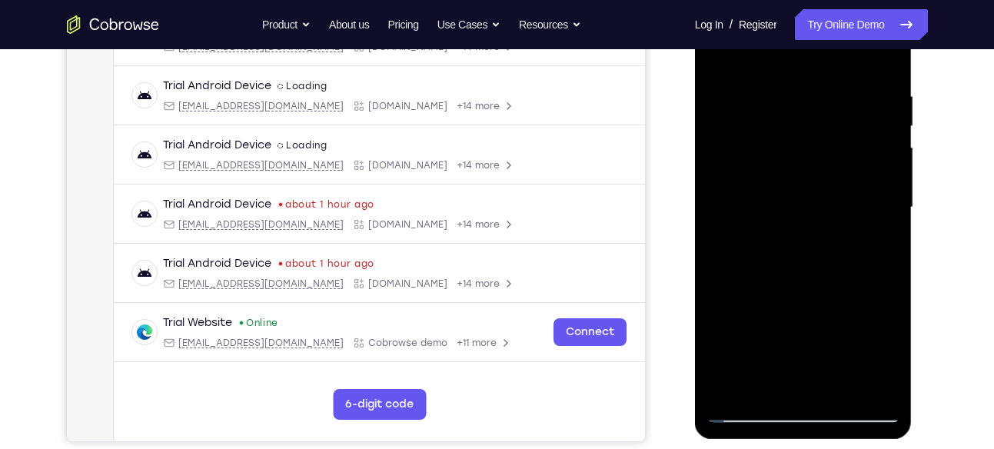
scroll to position [261, 0]
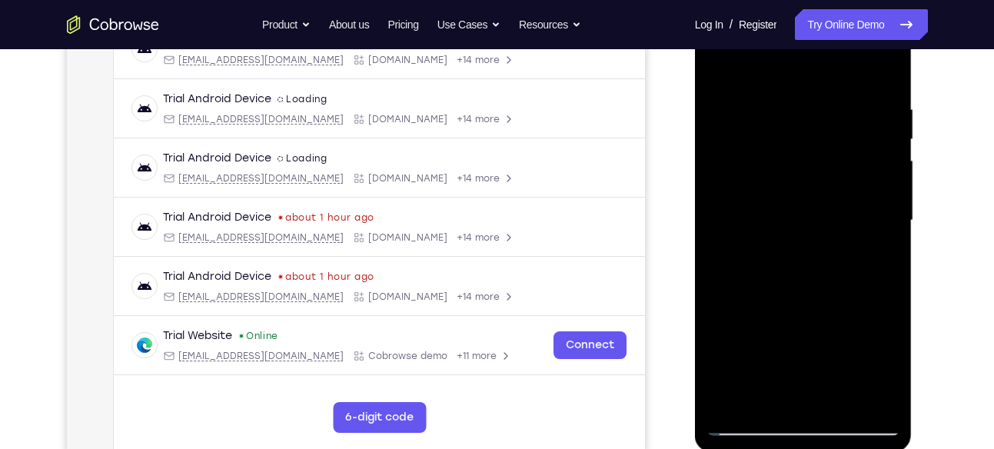
click at [887, 66] on div at bounding box center [803, 220] width 194 height 430
click at [716, 61] on div at bounding box center [803, 220] width 194 height 430
click at [727, 400] on div at bounding box center [803, 220] width 194 height 430
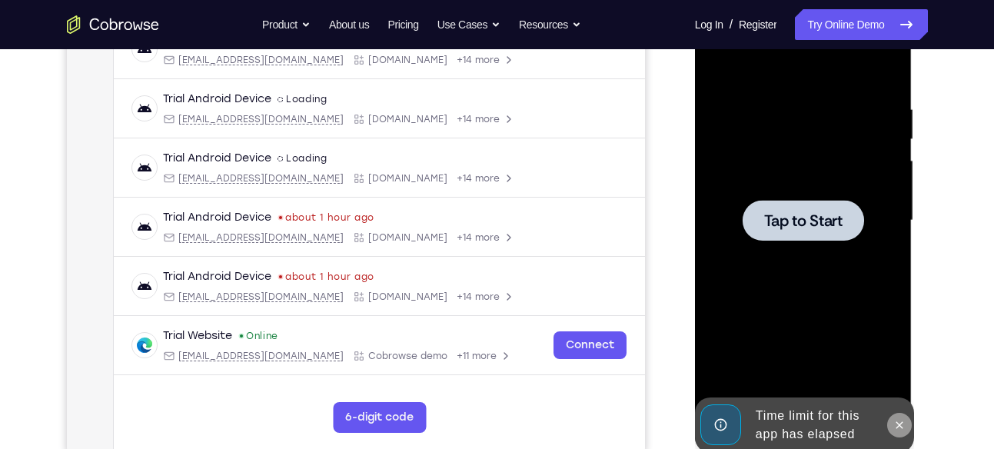
click at [903, 430] on icon at bounding box center [899, 425] width 12 height 12
